Goal: Information Seeking & Learning: Learn about a topic

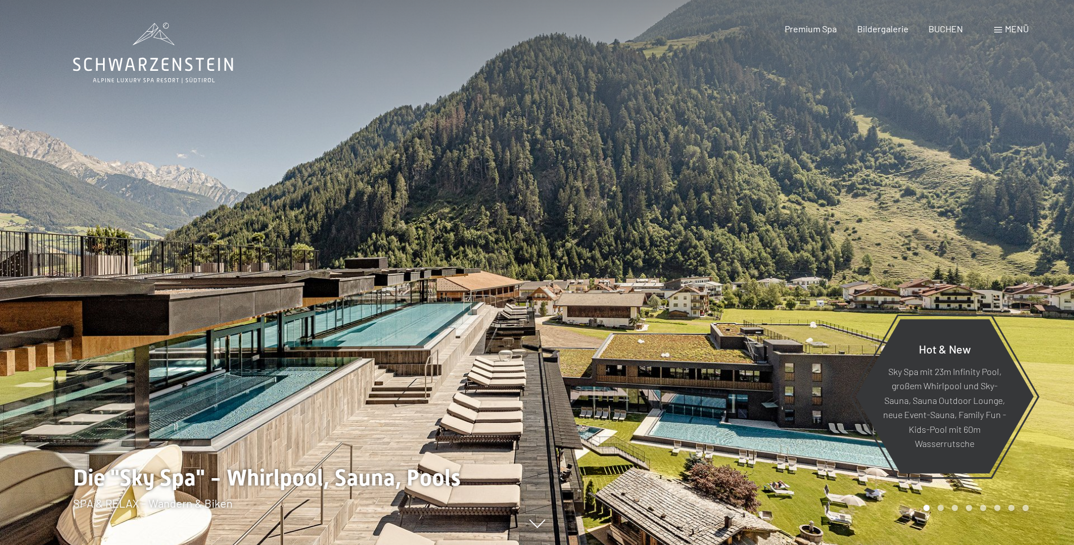
click at [1001, 27] on div "Menü" at bounding box center [1011, 29] width 35 height 12
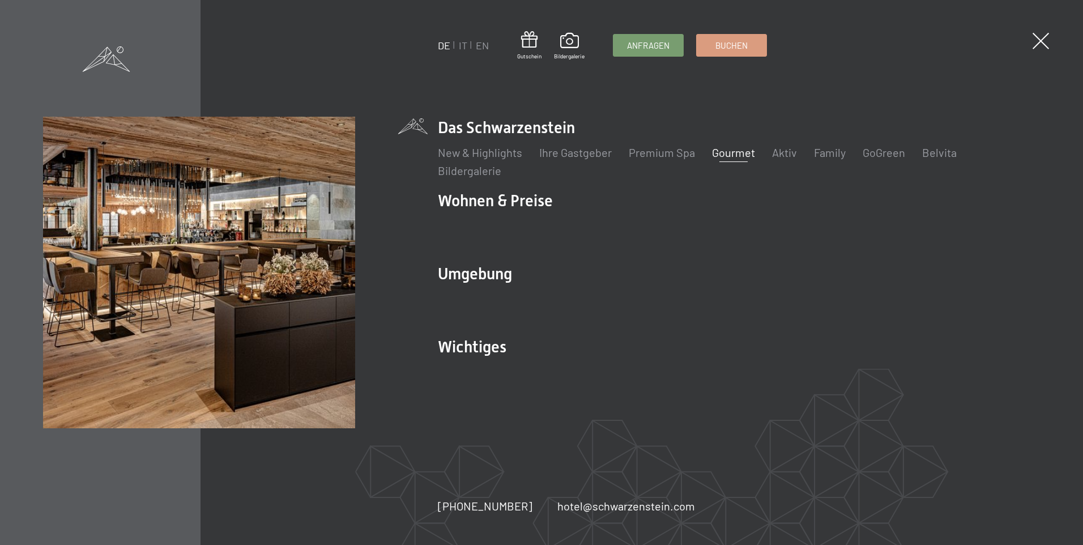
click at [714, 155] on link "Gourmet" at bounding box center [733, 153] width 43 height 14
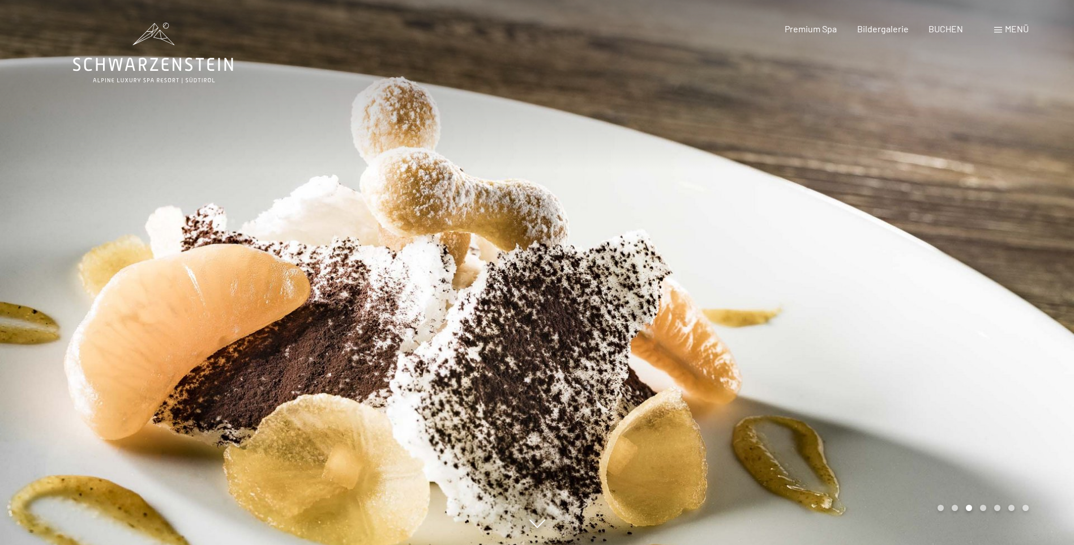
click at [1020, 327] on div at bounding box center [805, 272] width 537 height 545
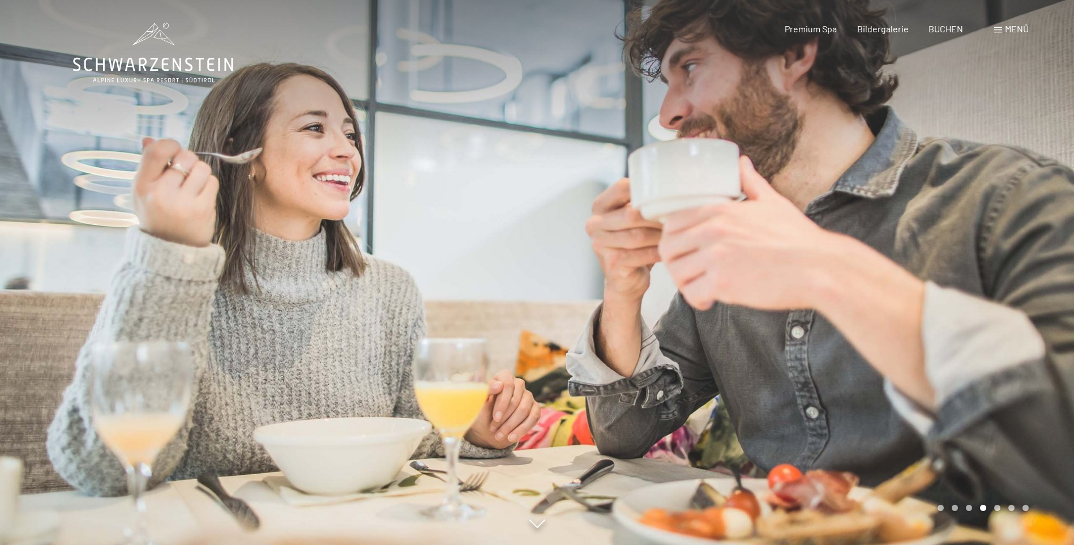
click at [1020, 327] on div at bounding box center [805, 272] width 537 height 545
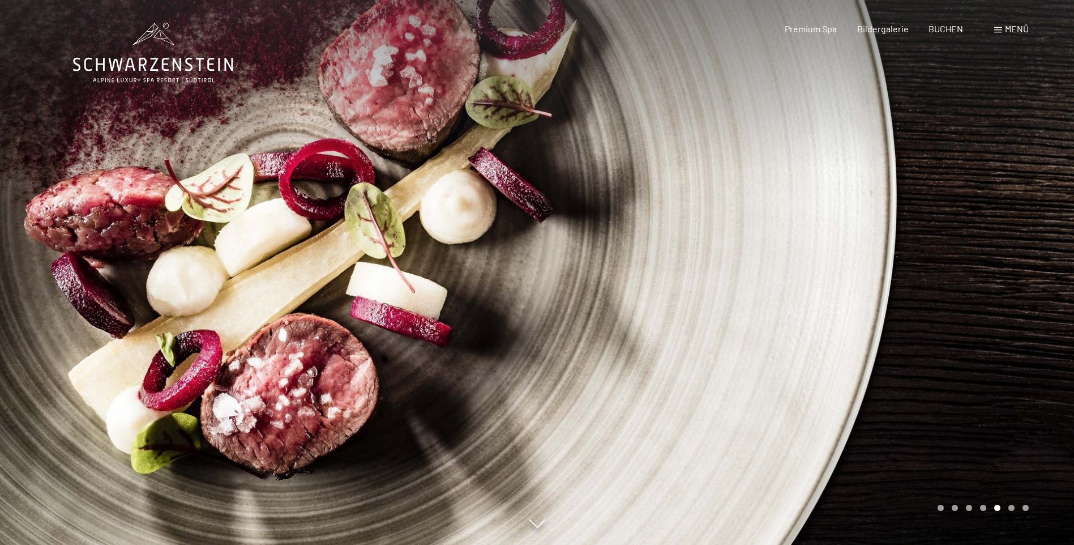
click at [1020, 327] on div at bounding box center [805, 272] width 537 height 545
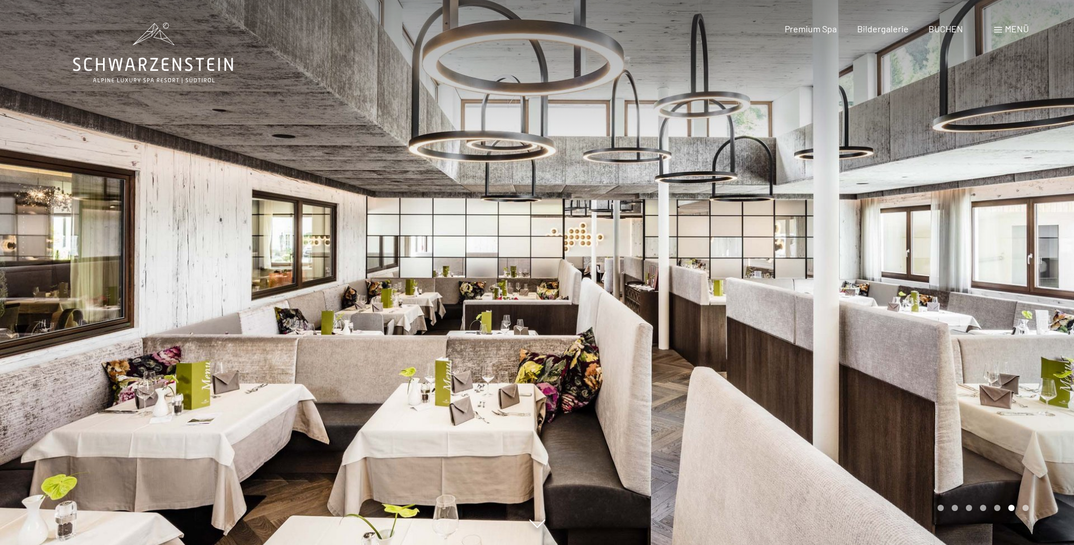
click at [1020, 327] on div at bounding box center [805, 272] width 537 height 545
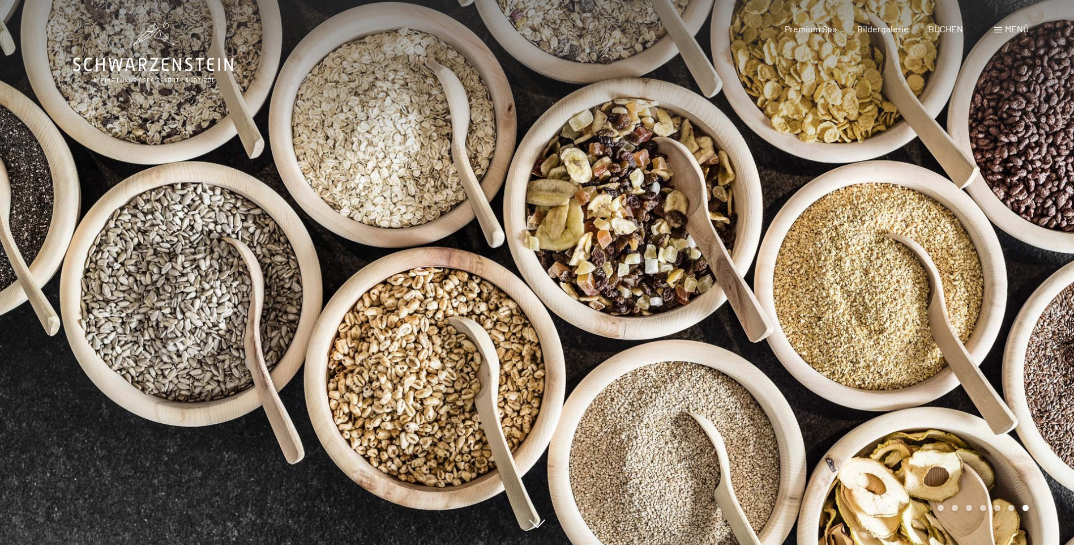
click at [1020, 327] on div at bounding box center [805, 272] width 537 height 545
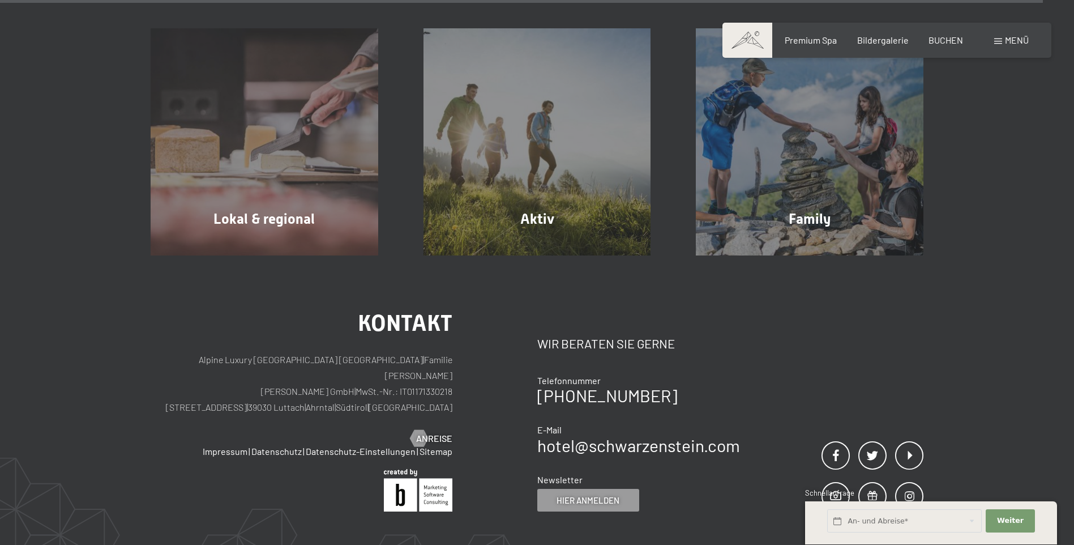
scroll to position [4360, 0]
